Goal: Transaction & Acquisition: Purchase product/service

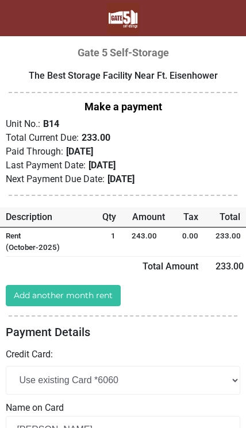
click at [106, 291] on link "Add another month rent" at bounding box center [63, 295] width 115 height 21
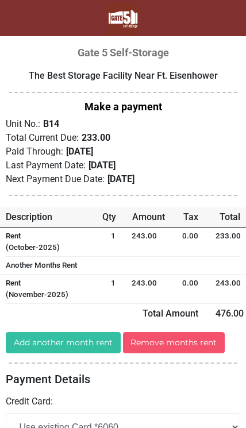
click at [70, 242] on div "Rent (October-2025)" at bounding box center [49, 241] width 105 height 23
click at [189, 242] on div "0.00" at bounding box center [186, 241] width 42 height 23
click at [173, 333] on link "Remove months rent" at bounding box center [174, 342] width 102 height 21
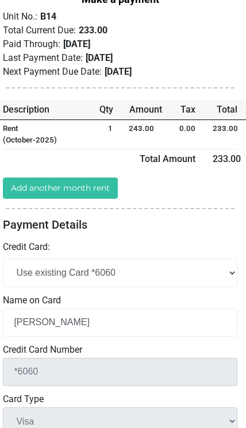
scroll to position [104, 3]
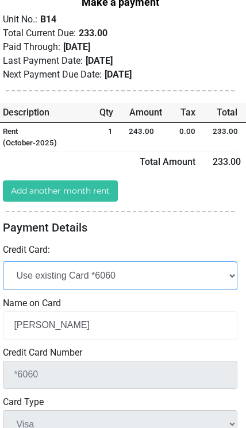
click at [226, 272] on select "Add New Credit Card Use existing Card *6060" at bounding box center [120, 275] width 234 height 28
select select "add_new"
select select
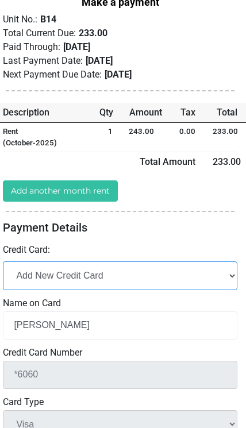
checkbox input "false"
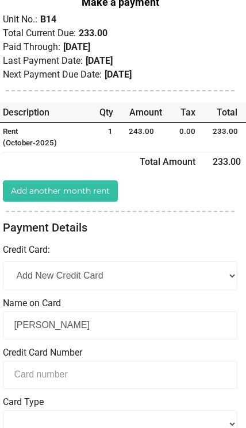
click at [135, 301] on label "Name on Card" at bounding box center [120, 303] width 234 height 14
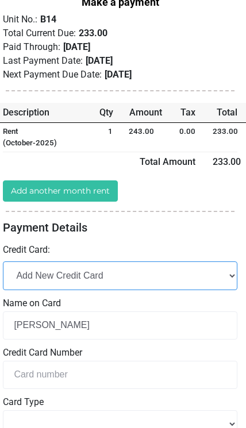
click at [135, 276] on select "Add New Credit Card Use existing Card *6060" at bounding box center [120, 275] width 234 height 28
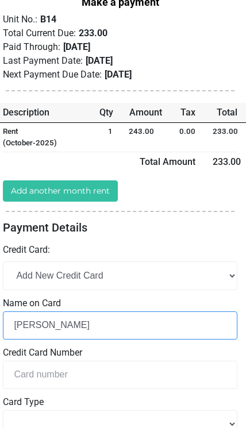
click at [148, 331] on input "Dequincey Simmons" at bounding box center [120, 325] width 234 height 28
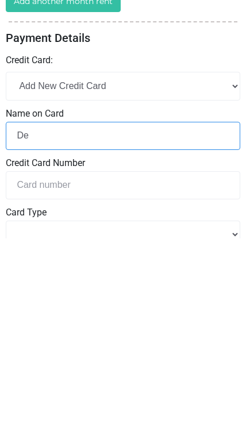
type input "D"
type input "M"
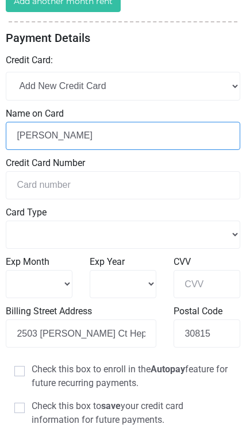
type input "Markishia Gilkey"
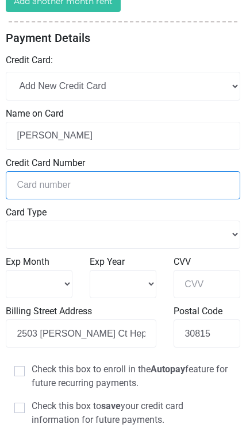
click at [185, 182] on input "tel" at bounding box center [123, 185] width 234 height 28
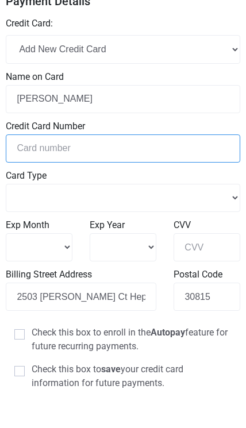
select select
type input "379550026770245"
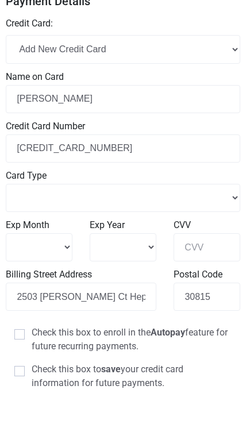
scroll to position [331, 0]
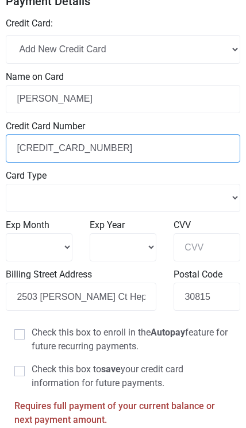
click at [124, 149] on input "379550026770245" at bounding box center [123, 148] width 234 height 28
select select
type input "37955002677024"
select select
type input "3795500267702"
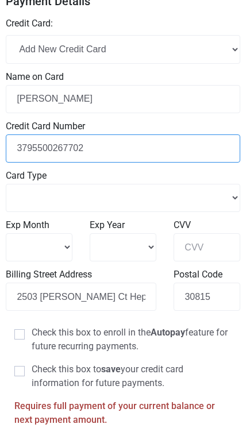
select select
type input "379550026770"
select select
type input "37955002677"
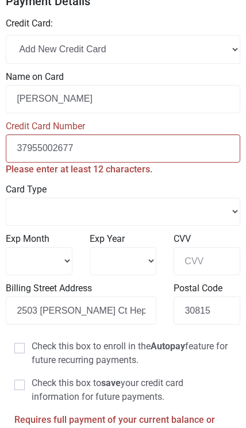
select select
type input "3795500267"
select select
type input "379550026"
select select
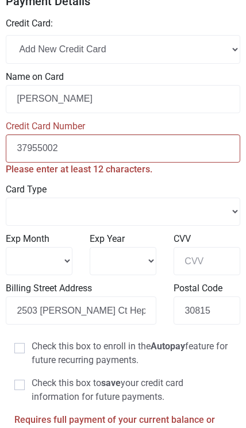
type input "3795500"
select select
type input "379550"
select select
type input "37955"
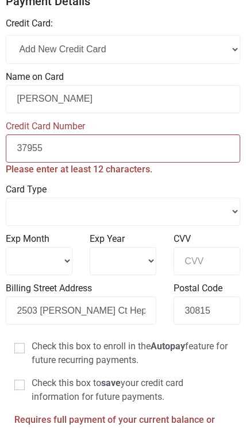
select select
type input "3795"
select select
type input "37"
select select
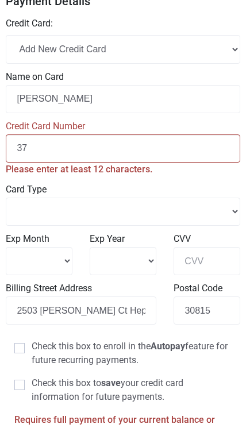
type input "3"
select select
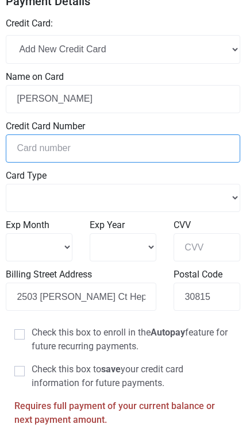
select select
type input "3"
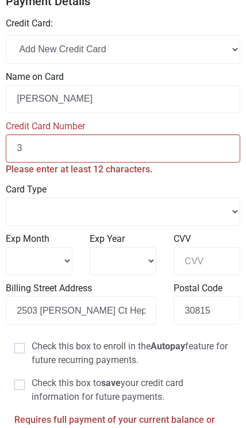
select select
type input "37"
select select
type input "379"
select select
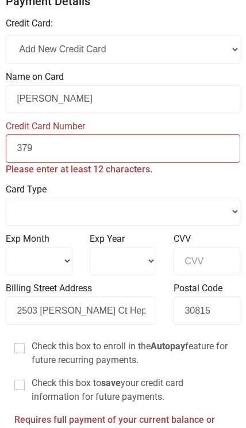
type input "3795"
select select
type input "37955"
select select
type input "379550"
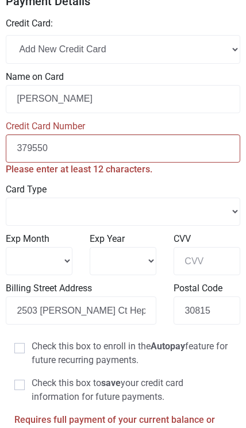
select select
type input "3795500"
select select
type input "37955002"
select select
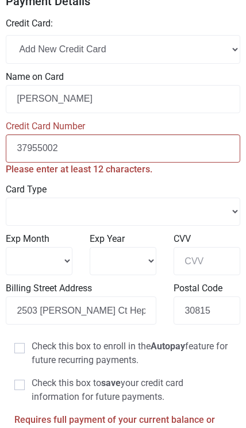
type input "379550026"
select select
type input "3795500267"
select select
type input "37955002677"
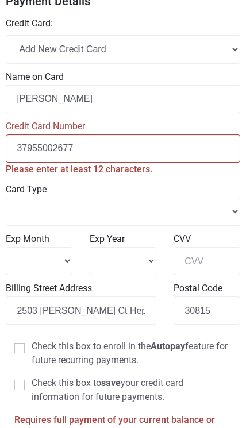
select select
type input "379550026770"
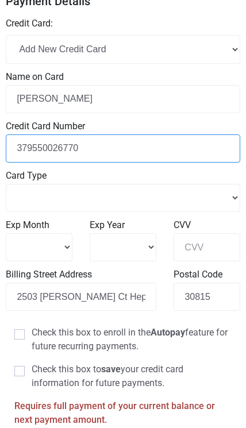
select select
type input "3795500267702"
select select
type input "37955002677024"
select select
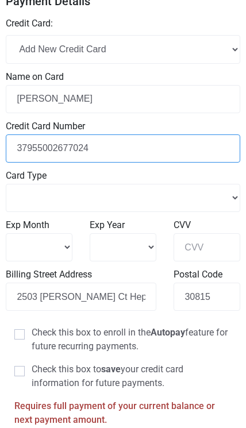
type input "379550026770245"
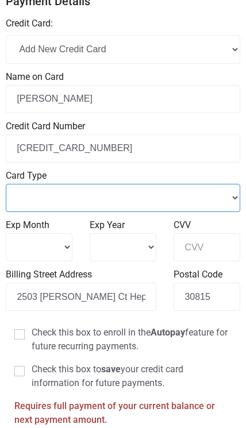
click at [235, 202] on select "Master Card Visa American Express" at bounding box center [123, 198] width 234 height 28
select select "Master Card"
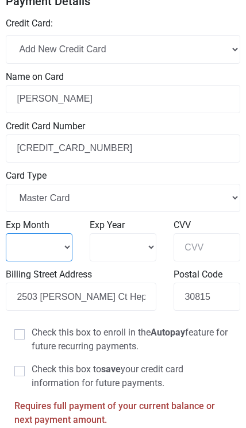
click at [71, 249] on select "1 2 3 4" at bounding box center [39, 247] width 67 height 28
select select "6"
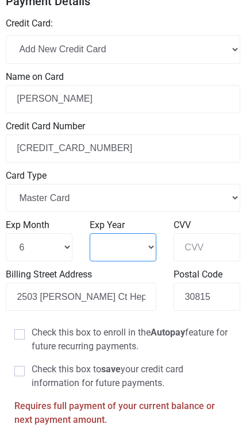
click at [141, 255] on select "2025 2026 2027 2028" at bounding box center [123, 247] width 67 height 28
select select "2026"
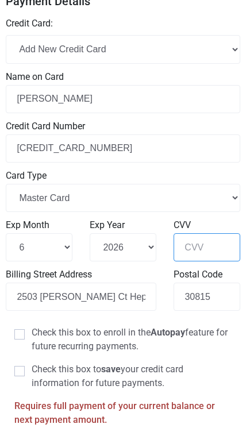
click at [208, 246] on input "CVV" at bounding box center [206, 247] width 67 height 28
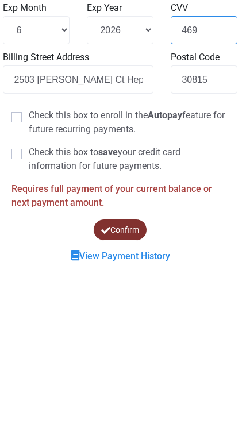
scroll to position [389, 3]
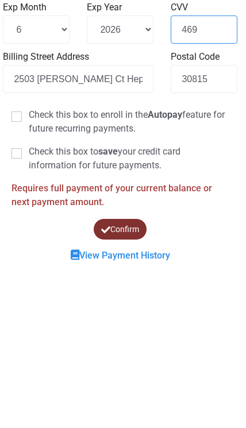
type input "469"
click at [28, 304] on label "Check this box to save your credit card information for future payments." at bounding box center [119, 318] width 217 height 28
click at [29, 304] on input "Check this box to save your credit card information for future payments." at bounding box center [32, 307] width 7 height 7
checkbox input "true"
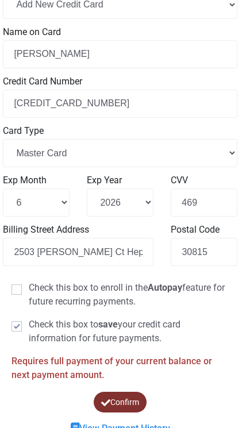
click at [146, 405] on button "Confirm" at bounding box center [120, 402] width 54 height 22
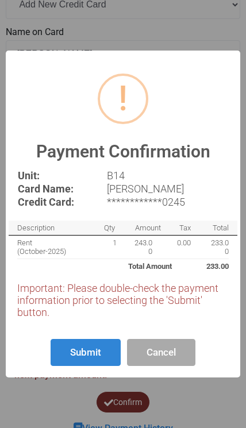
scroll to position [375, 0]
click at [91, 366] on button "Submit" at bounding box center [86, 352] width 70 height 27
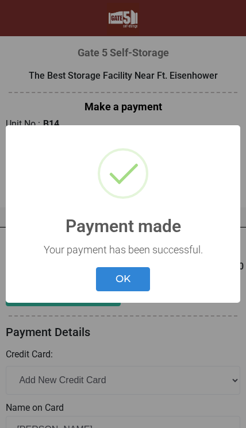
click at [126, 277] on button "OK" at bounding box center [123, 279] width 54 height 25
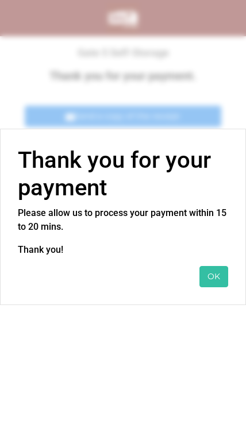
click at [208, 277] on button "OK" at bounding box center [213, 276] width 29 height 21
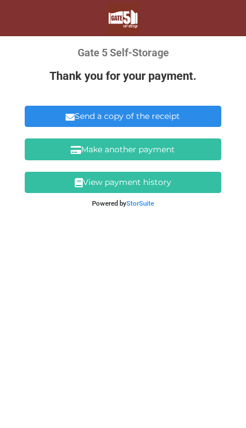
click at [152, 113] on link "Send a copy of the receipt" at bounding box center [123, 116] width 196 height 21
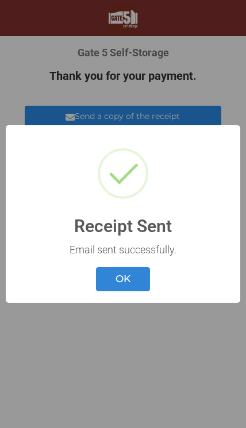
click at [135, 278] on button "OK" at bounding box center [123, 279] width 54 height 25
